Goal: Entertainment & Leisure: Browse casually

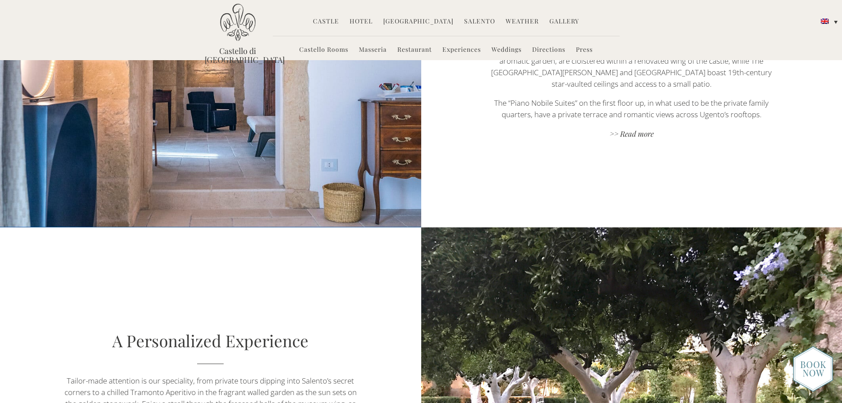
scroll to position [442, 0]
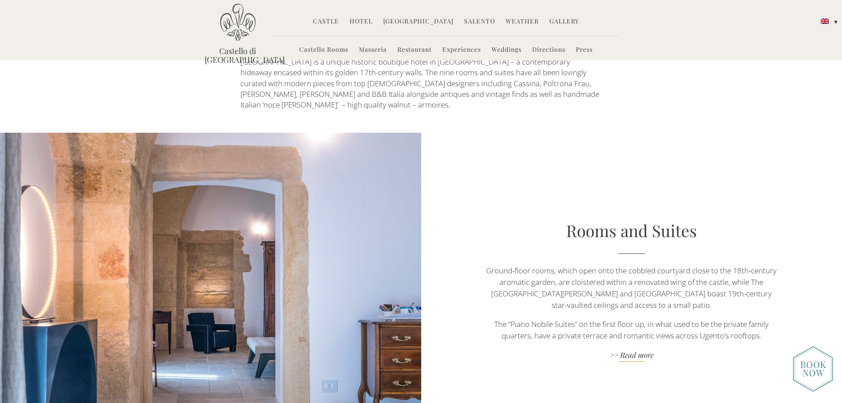
click at [632, 350] on link ">> Read more" at bounding box center [631, 356] width 295 height 12
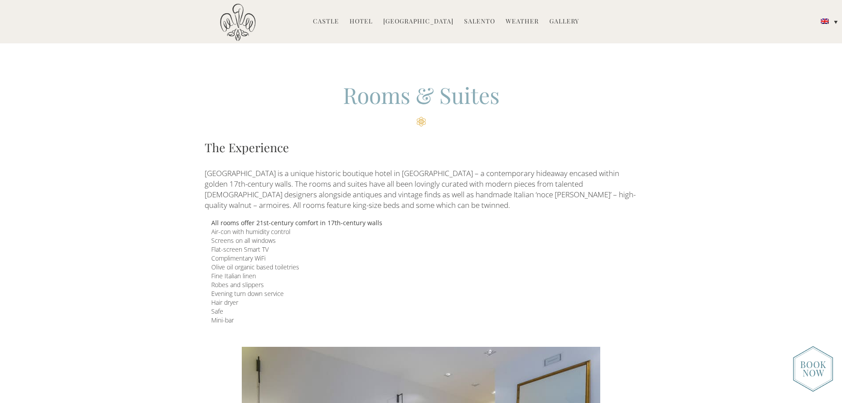
scroll to position [221, 0]
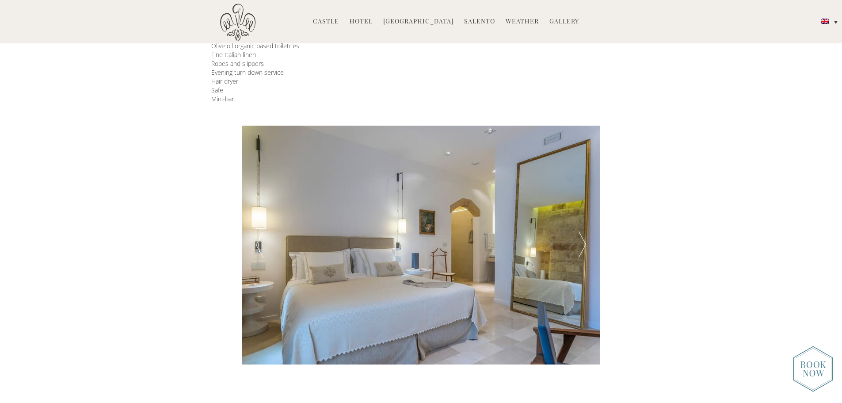
click at [581, 245] on div at bounding box center [582, 245] width 36 height 239
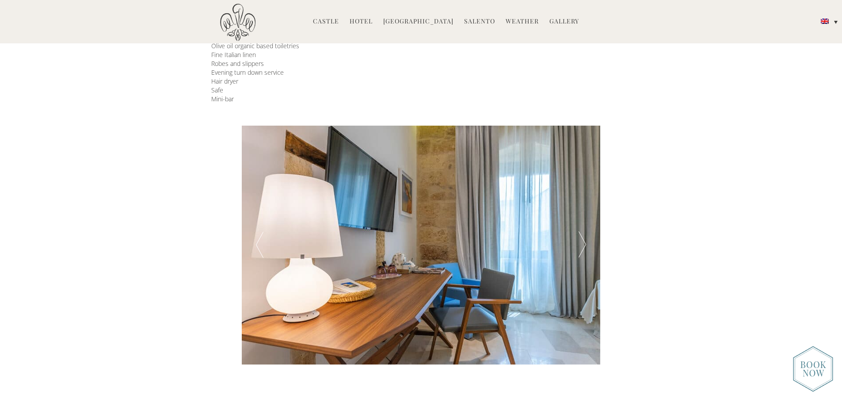
click at [581, 245] on div at bounding box center [582, 245] width 36 height 239
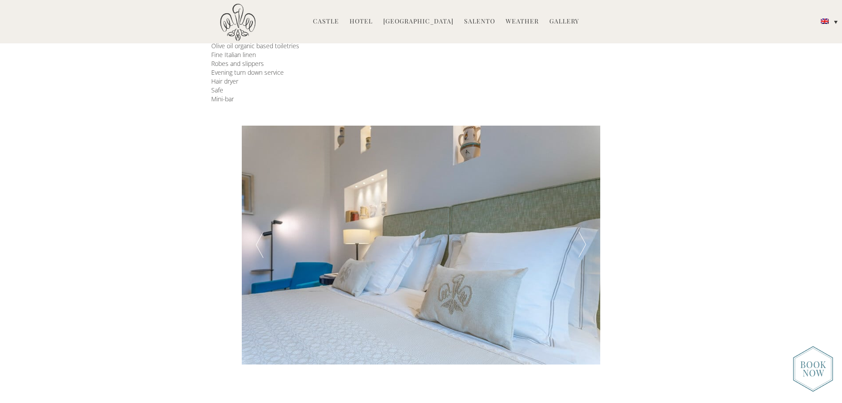
click at [581, 245] on div at bounding box center [582, 245] width 36 height 239
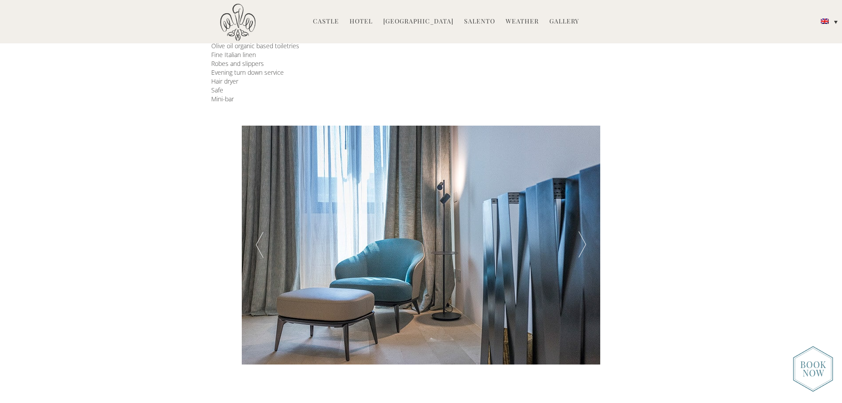
click at [581, 245] on div at bounding box center [582, 245] width 36 height 239
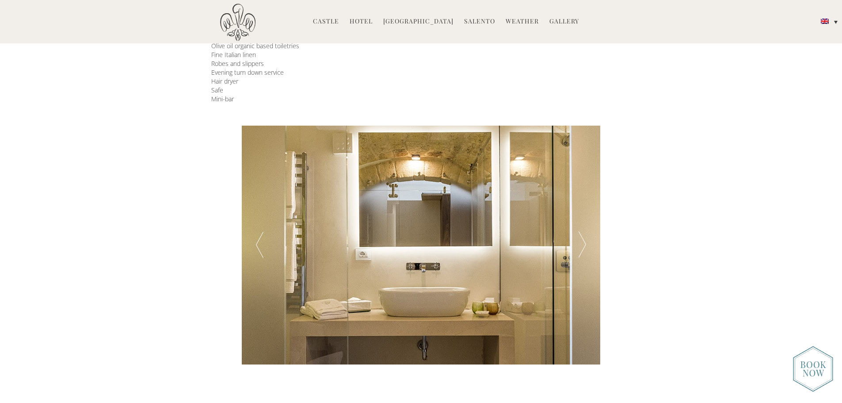
click at [581, 245] on div at bounding box center [582, 245] width 36 height 239
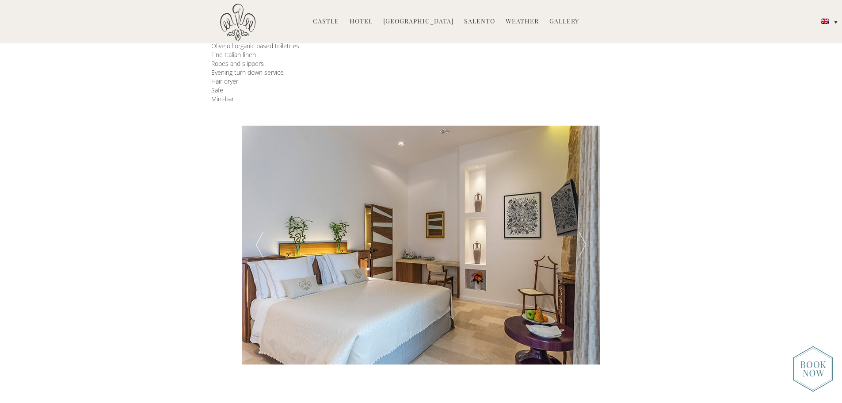
click at [581, 245] on div at bounding box center [582, 245] width 36 height 239
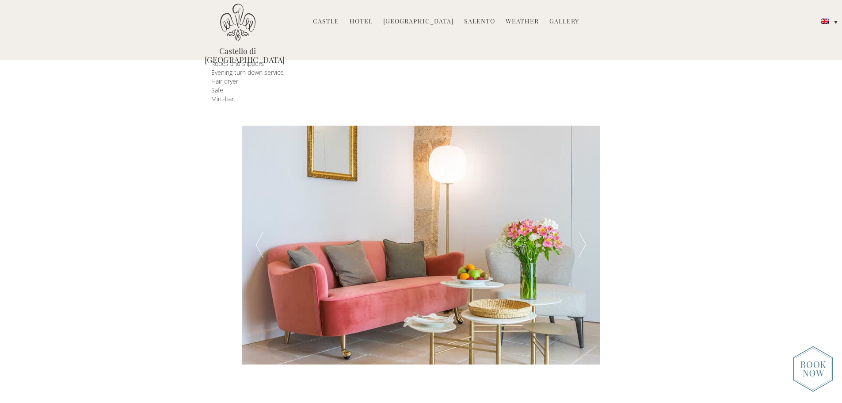
click at [584, 249] on div at bounding box center [582, 245] width 36 height 239
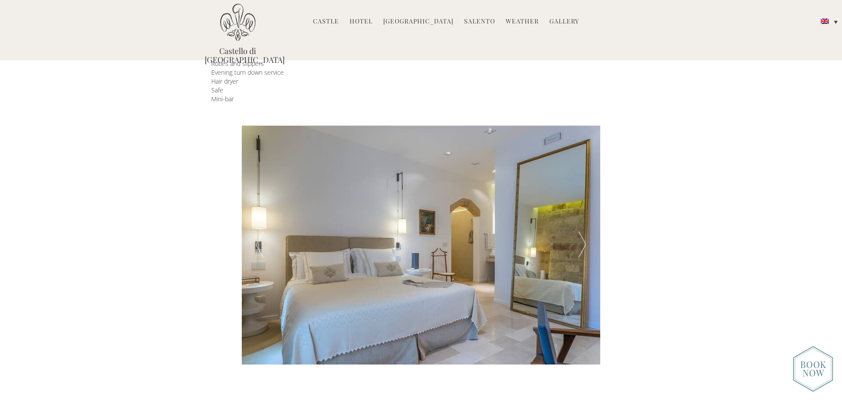
click at [584, 249] on div at bounding box center [582, 245] width 36 height 239
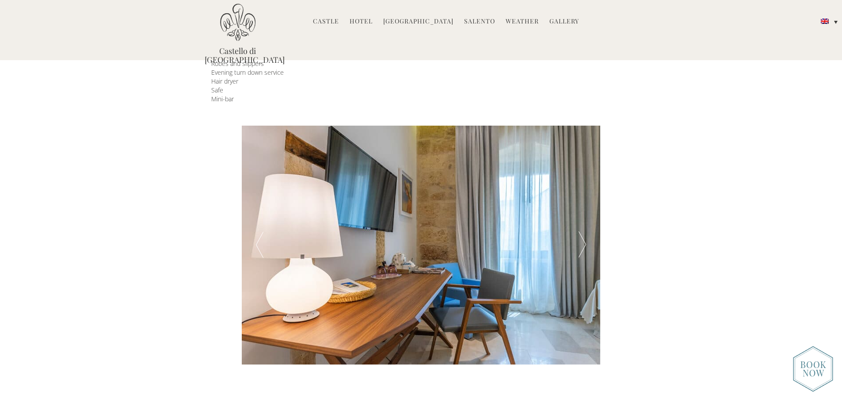
click at [584, 249] on div at bounding box center [582, 245] width 36 height 239
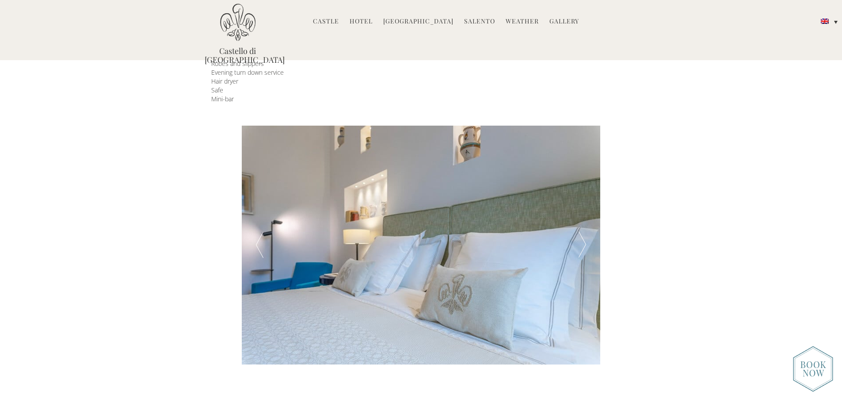
click at [584, 249] on div at bounding box center [582, 245] width 36 height 239
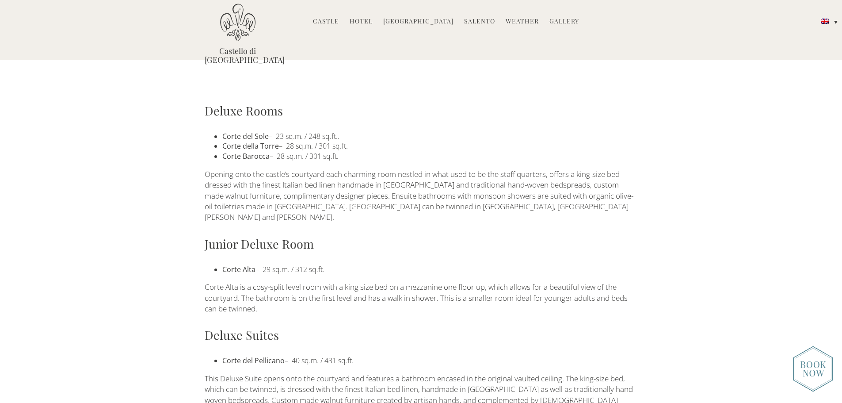
scroll to position [314, 0]
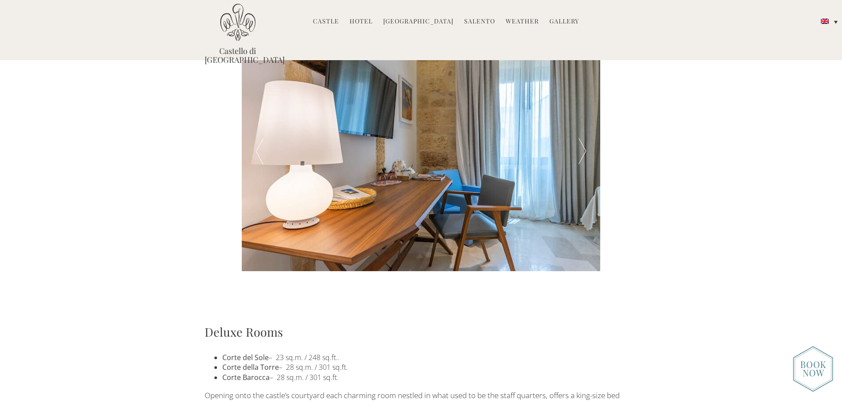
click at [585, 152] on div at bounding box center [582, 151] width 36 height 239
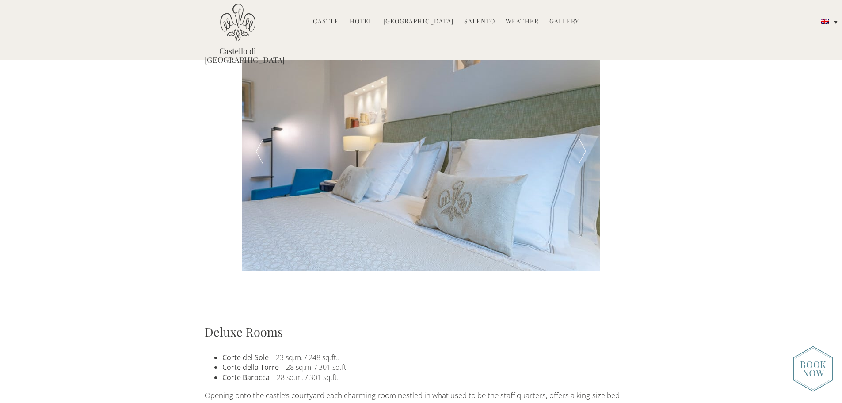
click at [585, 152] on div at bounding box center [582, 151] width 36 height 239
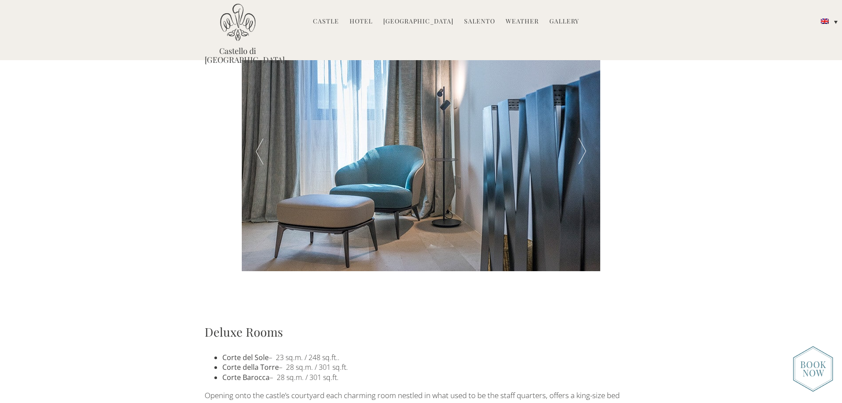
click at [585, 152] on div at bounding box center [582, 151] width 36 height 239
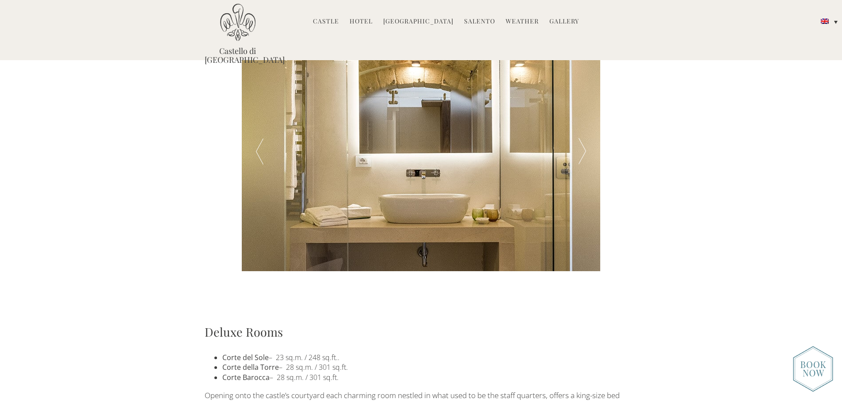
click at [585, 152] on div at bounding box center [582, 151] width 36 height 239
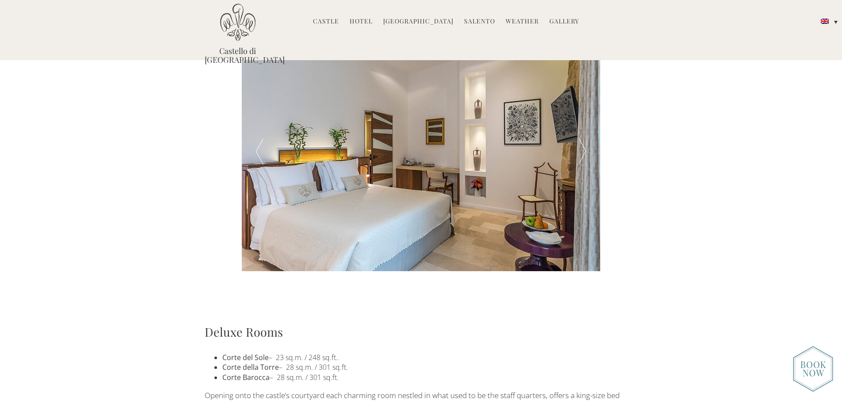
click at [549, 20] on link "Gallery" at bounding box center [564, 22] width 30 height 10
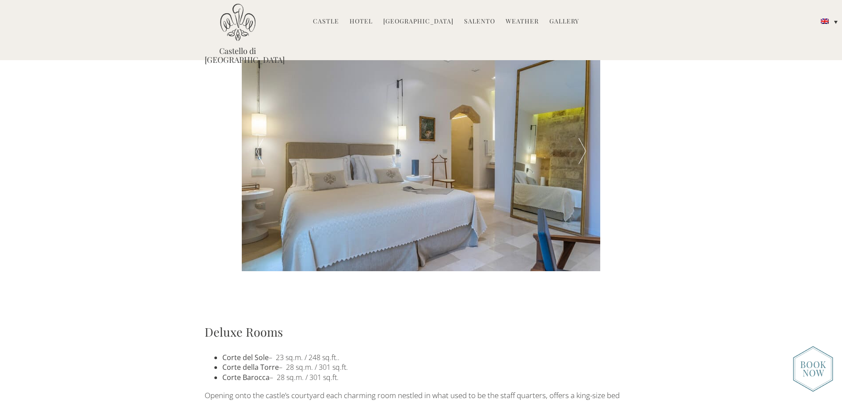
click at [558, 20] on link "Gallery" at bounding box center [564, 22] width 30 height 10
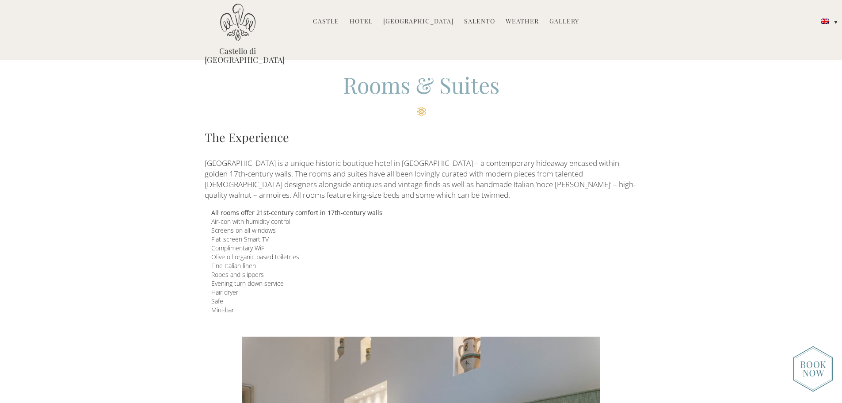
scroll to position [0, 0]
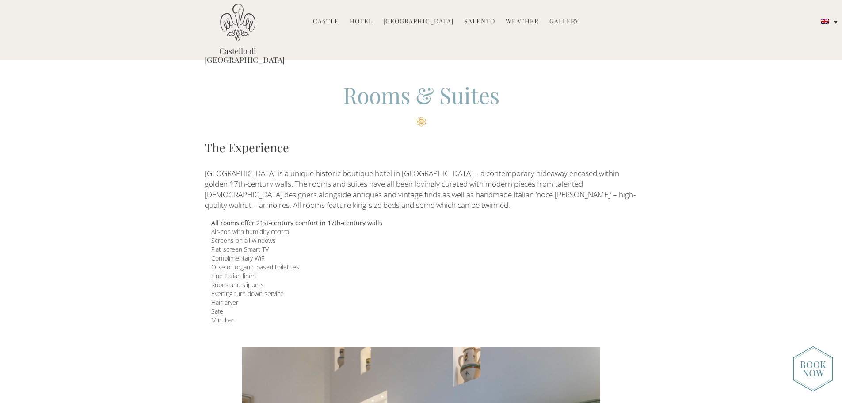
click at [564, 19] on link "Gallery" at bounding box center [564, 22] width 30 height 10
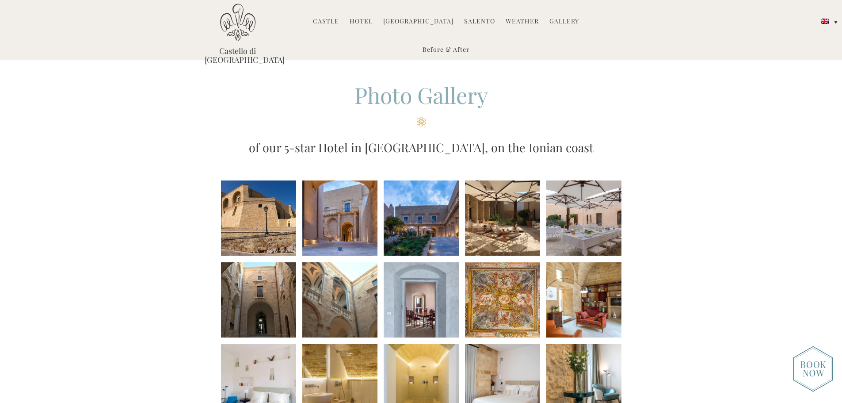
click at [255, 216] on li at bounding box center [258, 217] width 75 height 75
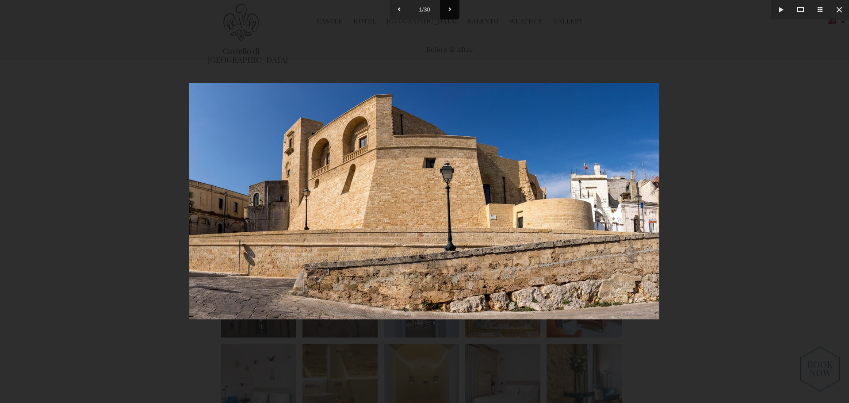
click at [449, 7] on button at bounding box center [449, 9] width 19 height 19
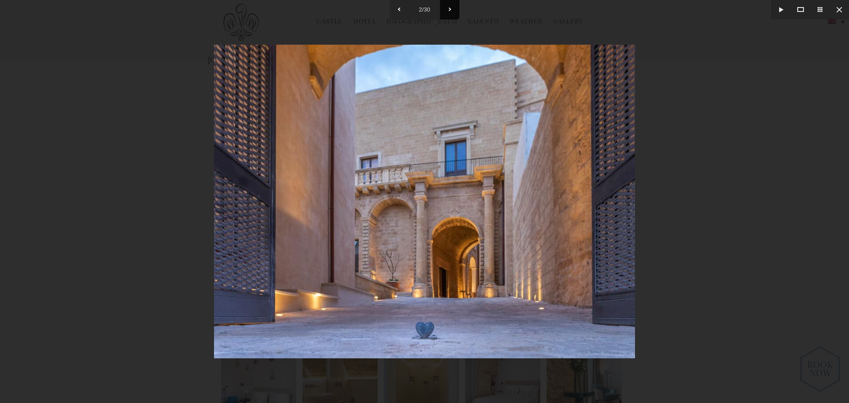
click at [449, 7] on button at bounding box center [449, 9] width 19 height 19
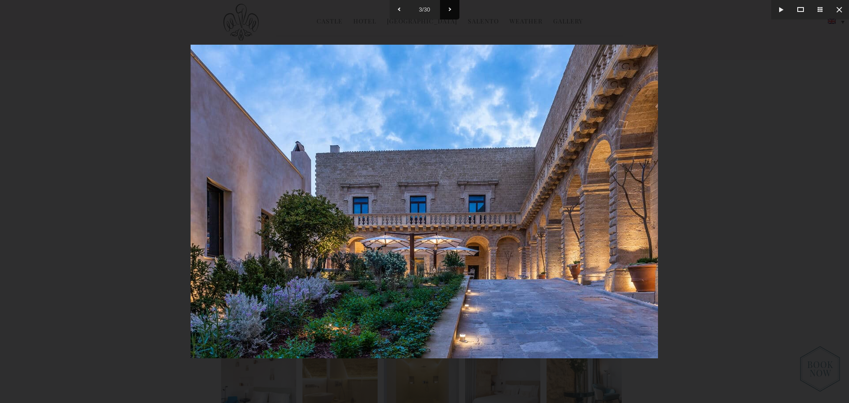
click at [449, 7] on button at bounding box center [449, 9] width 19 height 19
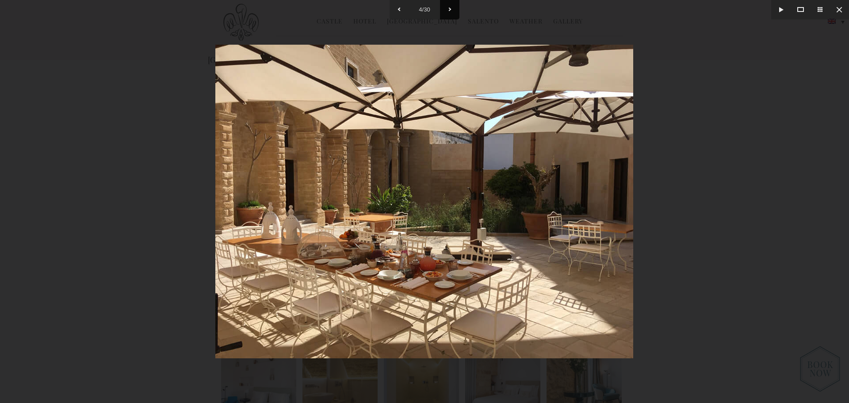
click at [449, 7] on button at bounding box center [449, 9] width 19 height 19
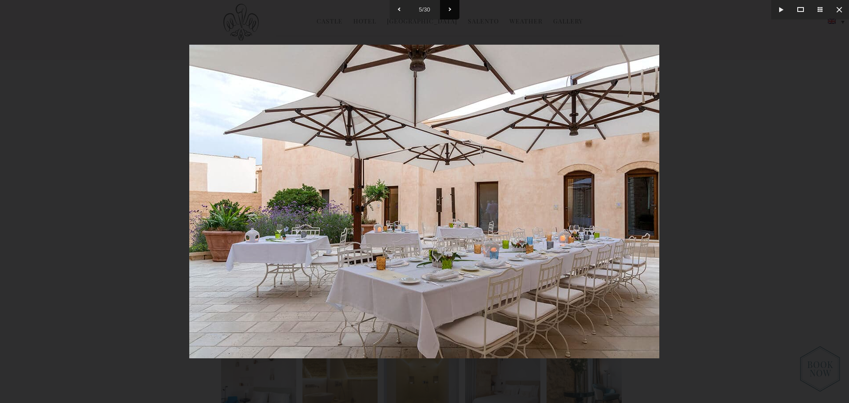
click at [449, 7] on button at bounding box center [449, 9] width 19 height 19
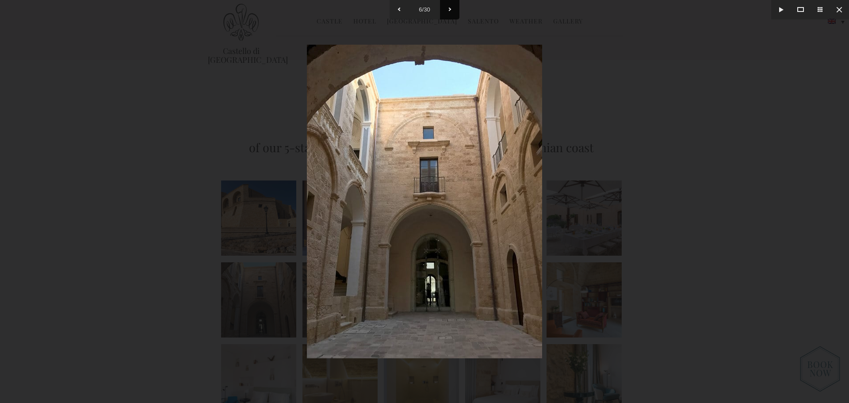
click at [449, 7] on button at bounding box center [449, 9] width 19 height 19
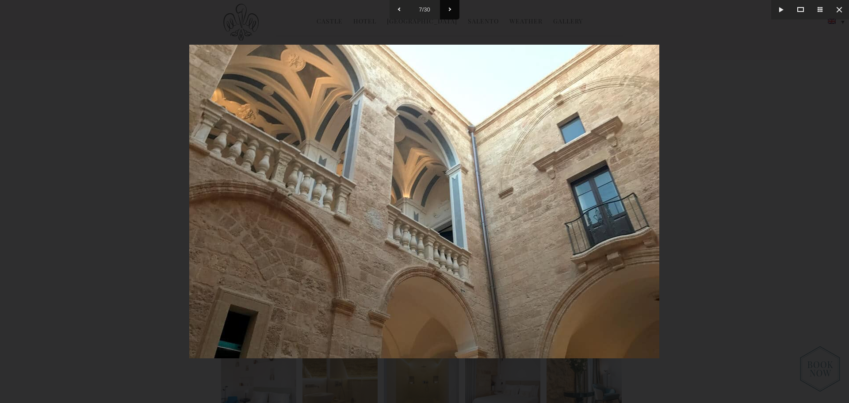
click at [449, 7] on button at bounding box center [449, 9] width 19 height 19
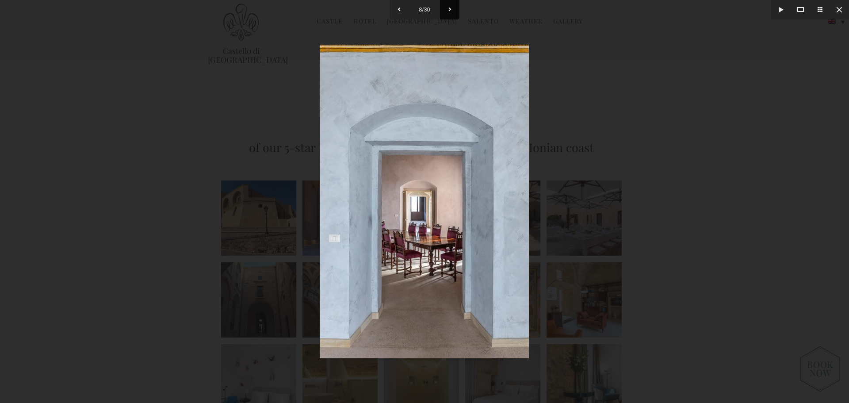
click at [449, 7] on button at bounding box center [449, 9] width 19 height 19
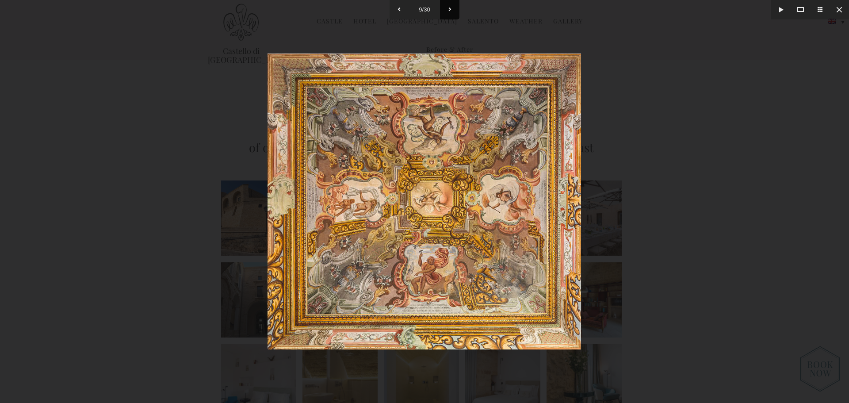
click at [449, 7] on button at bounding box center [449, 9] width 19 height 19
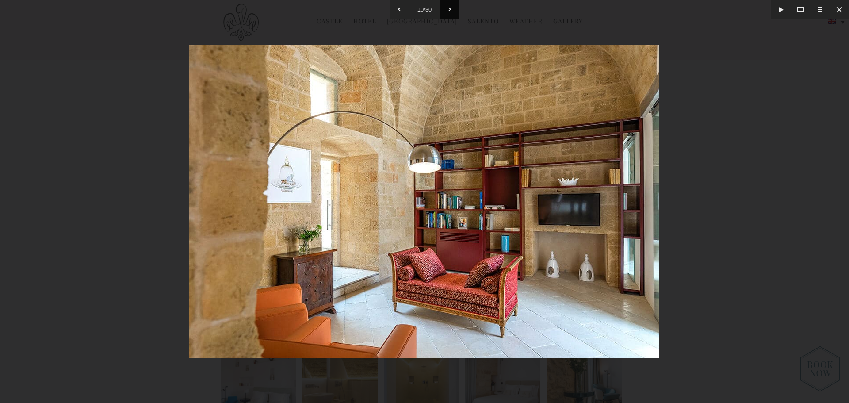
click at [449, 7] on button at bounding box center [449, 9] width 19 height 19
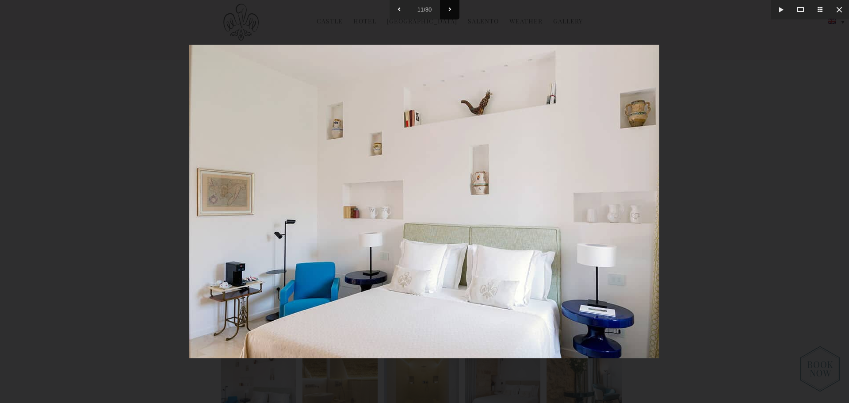
click at [449, 7] on button at bounding box center [449, 9] width 19 height 19
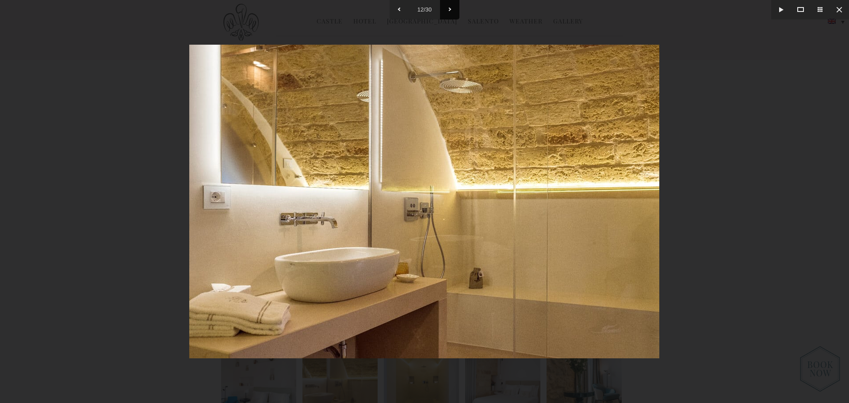
click at [449, 7] on button at bounding box center [449, 9] width 19 height 19
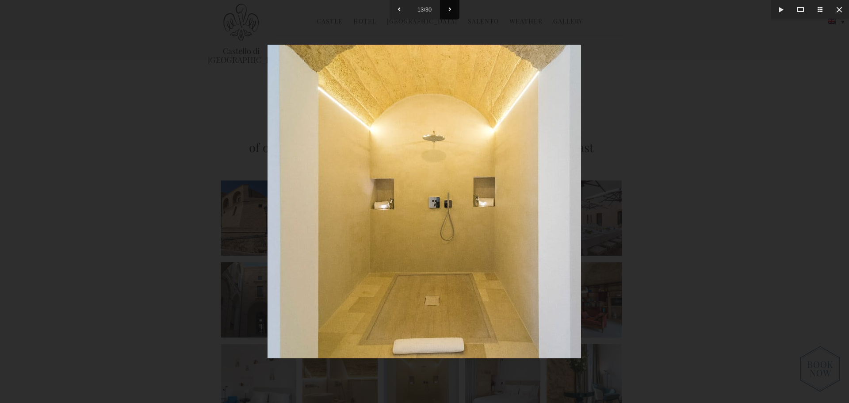
click at [449, 7] on button at bounding box center [449, 9] width 19 height 19
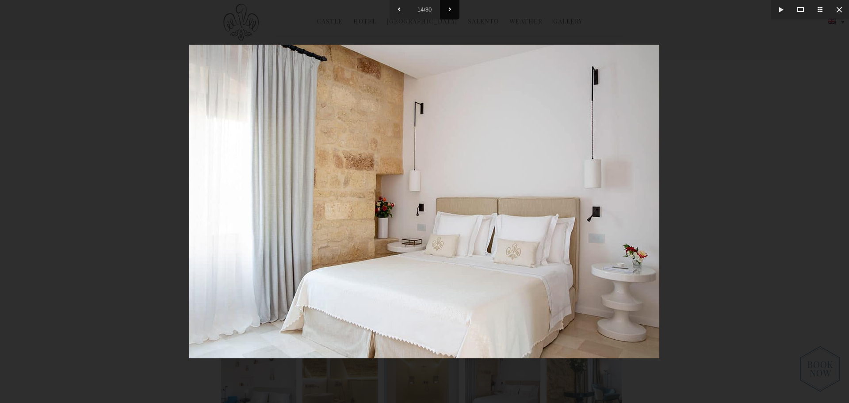
click at [449, 7] on button at bounding box center [449, 9] width 19 height 19
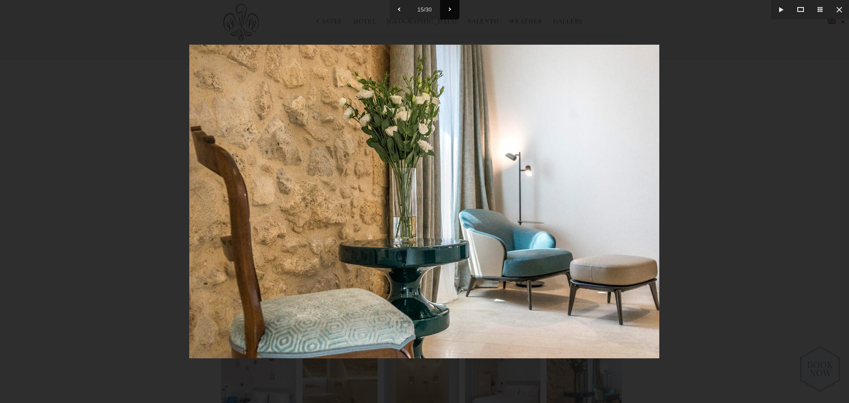
click at [449, 7] on button at bounding box center [449, 9] width 19 height 19
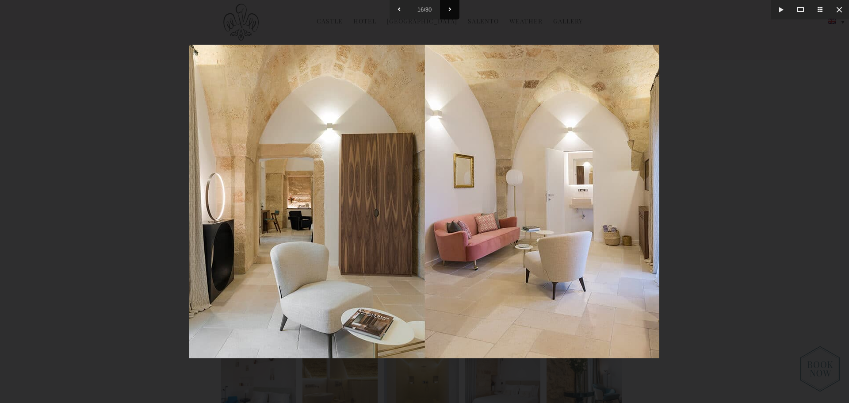
click at [449, 7] on button at bounding box center [449, 9] width 19 height 19
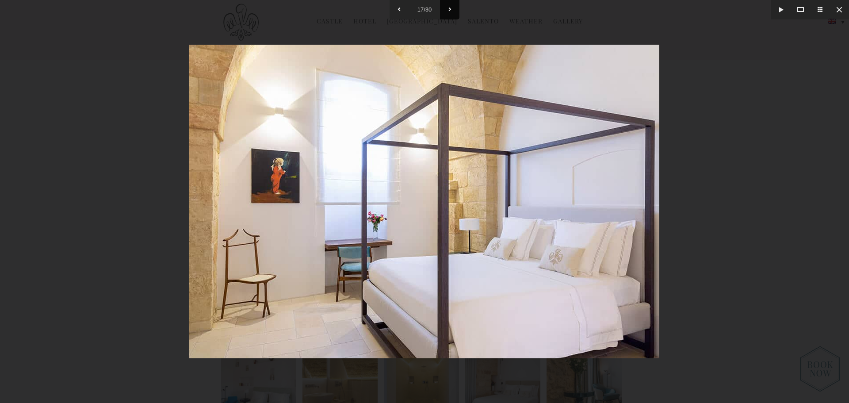
click at [449, 7] on button at bounding box center [449, 9] width 19 height 19
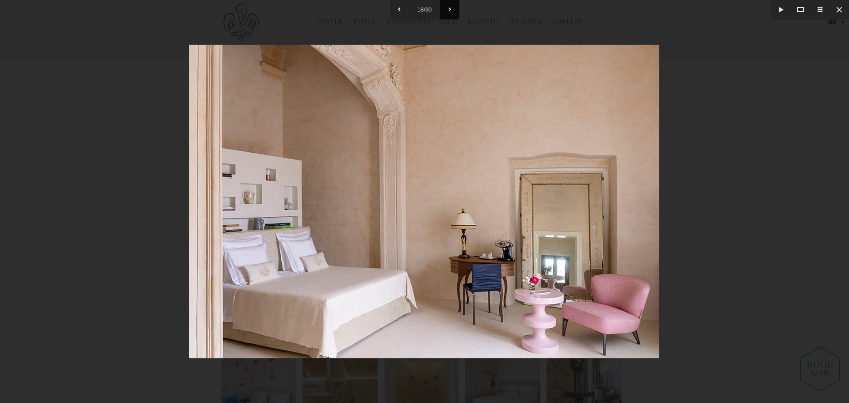
click at [449, 7] on button at bounding box center [449, 9] width 19 height 19
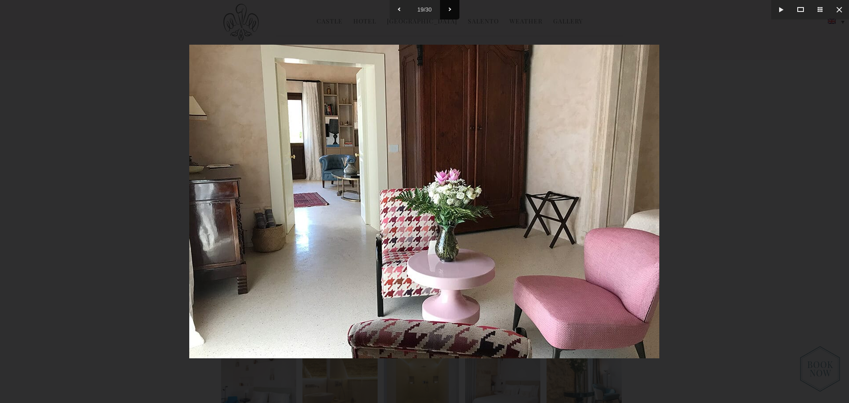
click at [450, 7] on button at bounding box center [449, 9] width 19 height 19
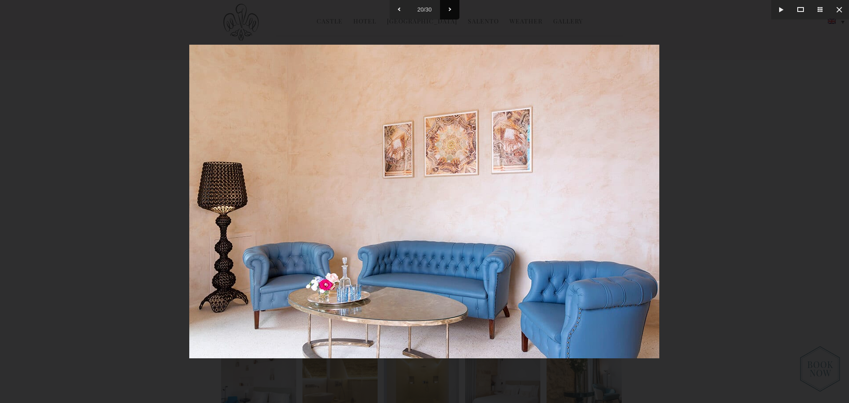
click at [450, 7] on button at bounding box center [449, 9] width 19 height 19
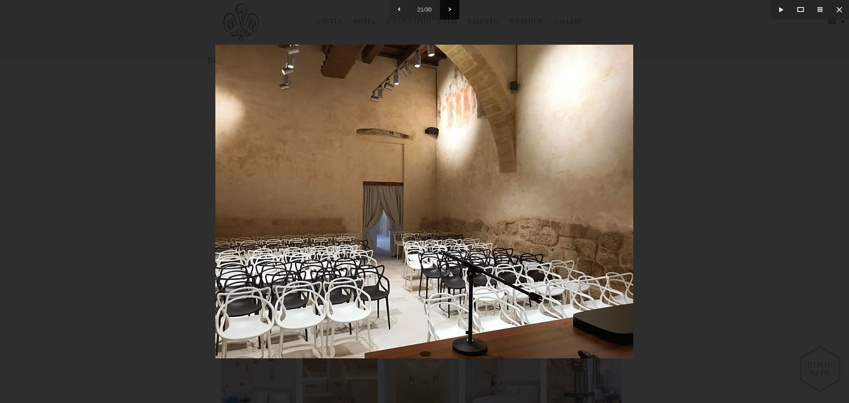
click at [450, 7] on button at bounding box center [449, 9] width 19 height 19
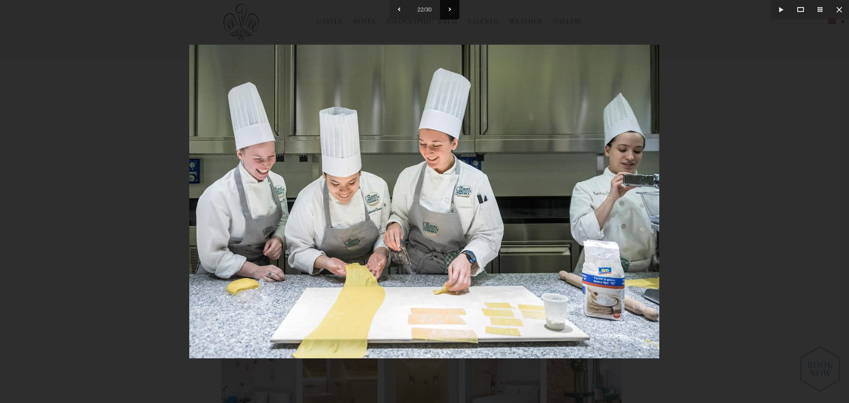
click at [450, 7] on button at bounding box center [449, 9] width 19 height 19
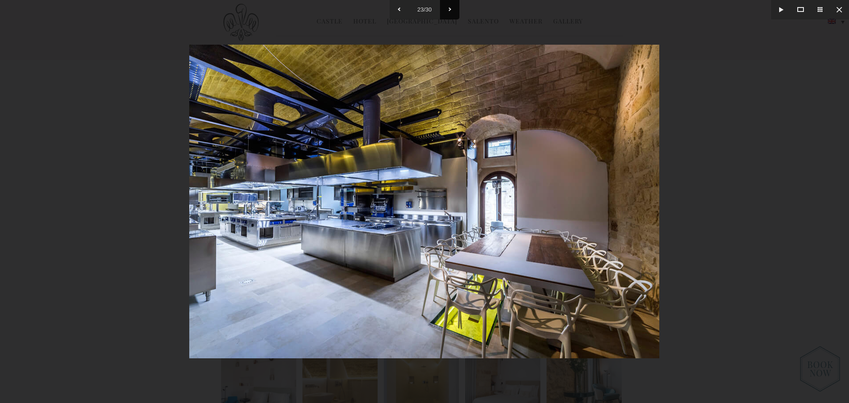
click at [450, 7] on button at bounding box center [449, 9] width 19 height 19
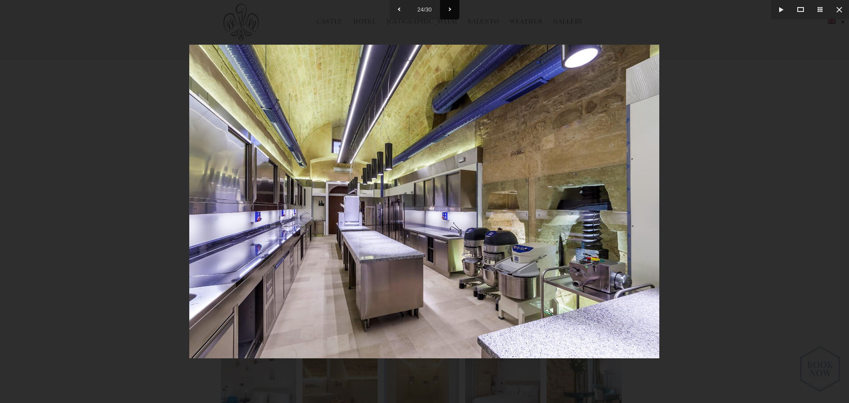
click at [450, 7] on button at bounding box center [449, 9] width 19 height 19
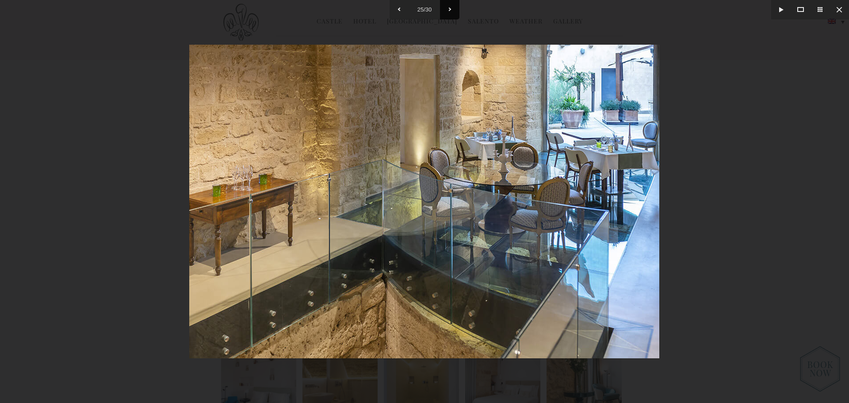
click at [450, 7] on button at bounding box center [449, 9] width 19 height 19
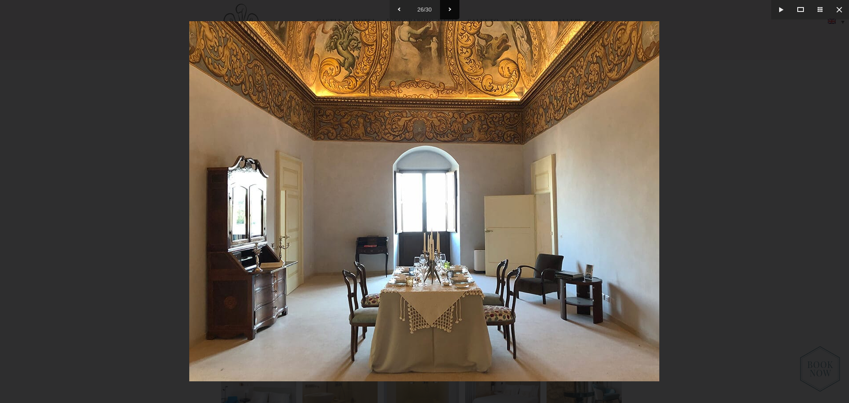
click at [450, 7] on button at bounding box center [449, 9] width 19 height 19
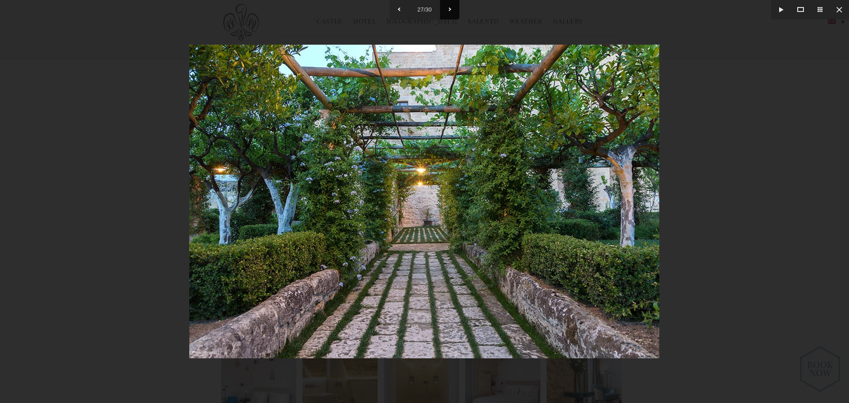
click at [450, 7] on button at bounding box center [449, 9] width 19 height 19
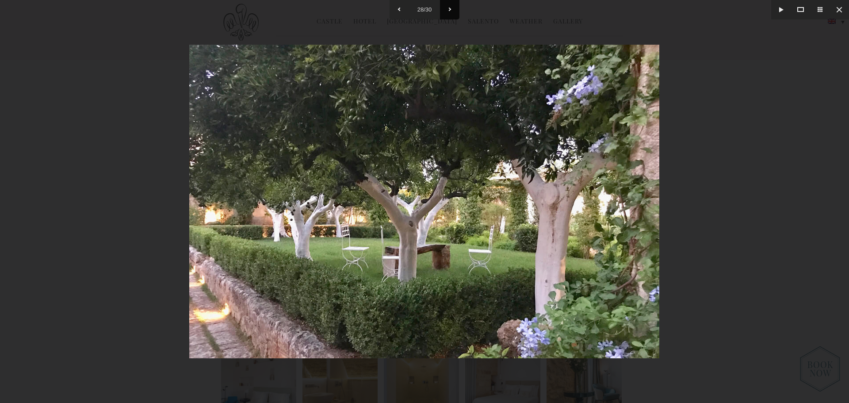
click at [450, 7] on button at bounding box center [449, 9] width 19 height 19
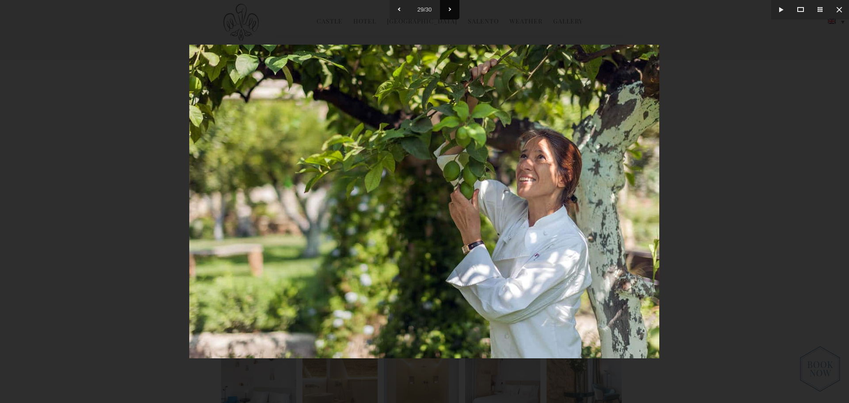
click at [450, 7] on button at bounding box center [449, 9] width 19 height 19
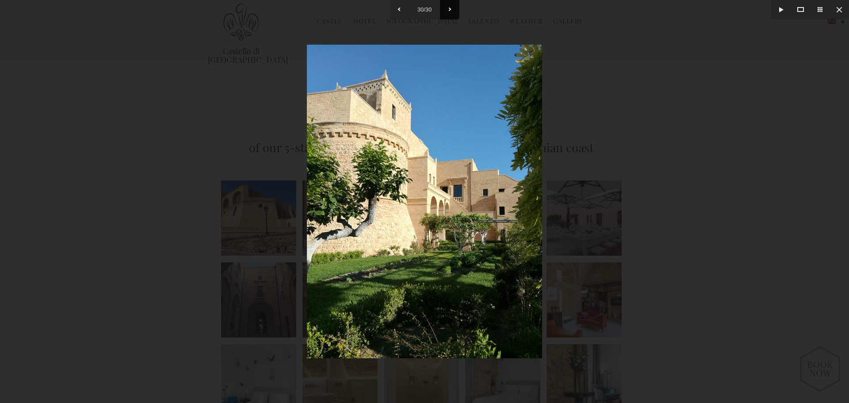
click at [450, 7] on button at bounding box center [449, 9] width 19 height 19
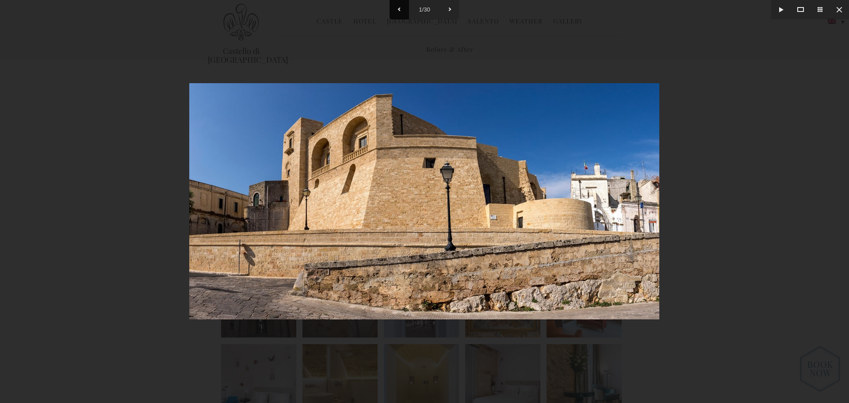
click at [398, 5] on button at bounding box center [398, 9] width 19 height 19
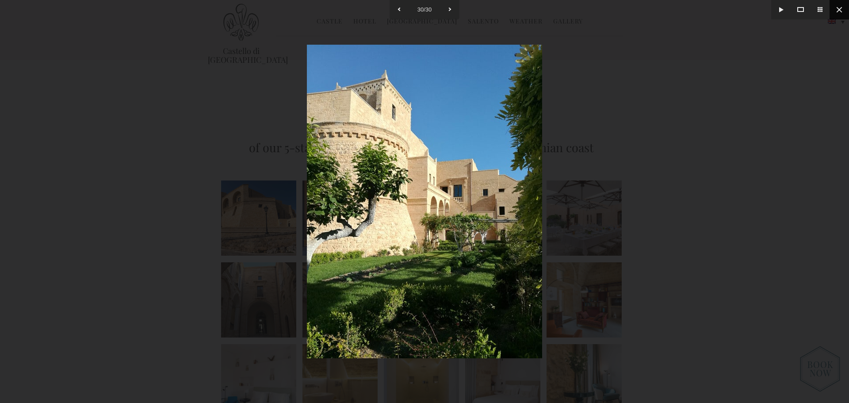
click at [839, 12] on button at bounding box center [838, 9] width 19 height 19
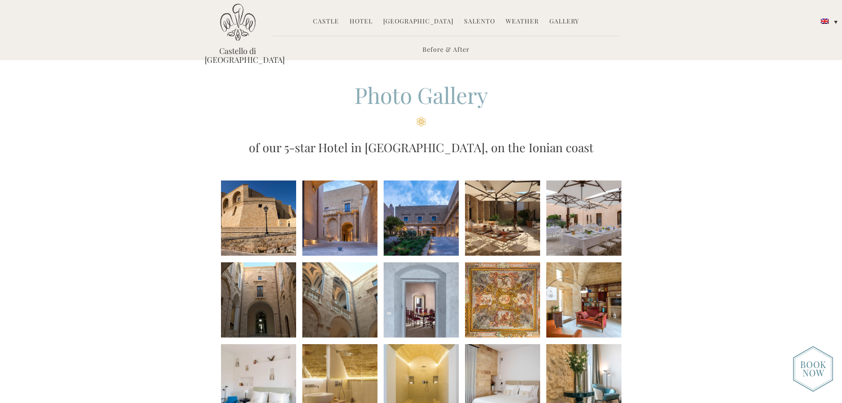
click at [233, 21] on img at bounding box center [237, 23] width 35 height 38
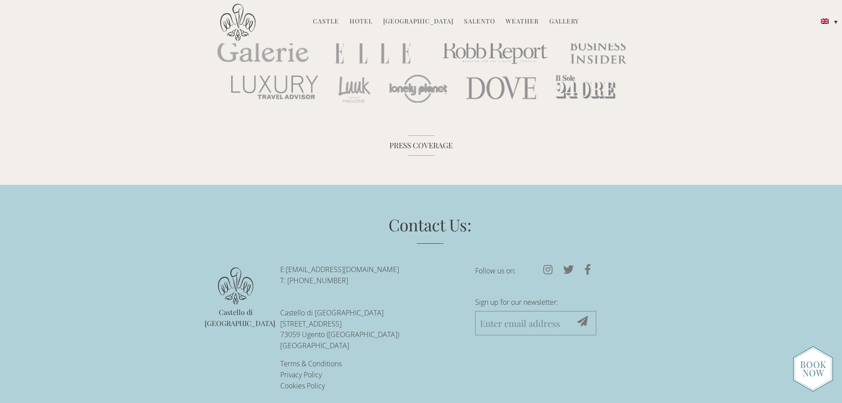
scroll to position [2850, 0]
